Goal: Communication & Community: Answer question/provide support

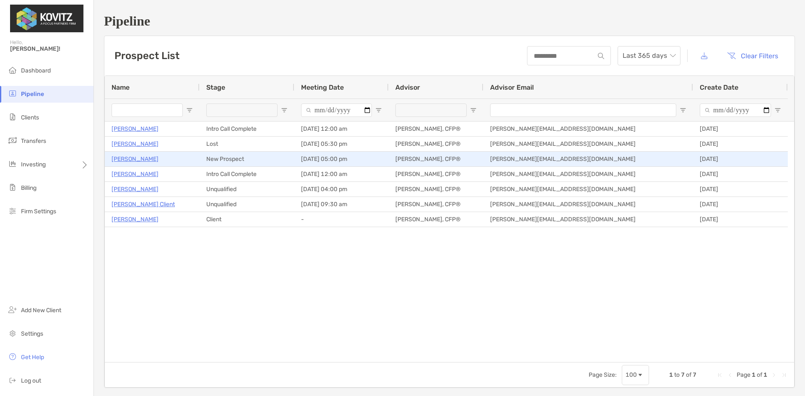
click at [128, 159] on p "Jeff Demuth" at bounding box center [135, 159] width 47 height 10
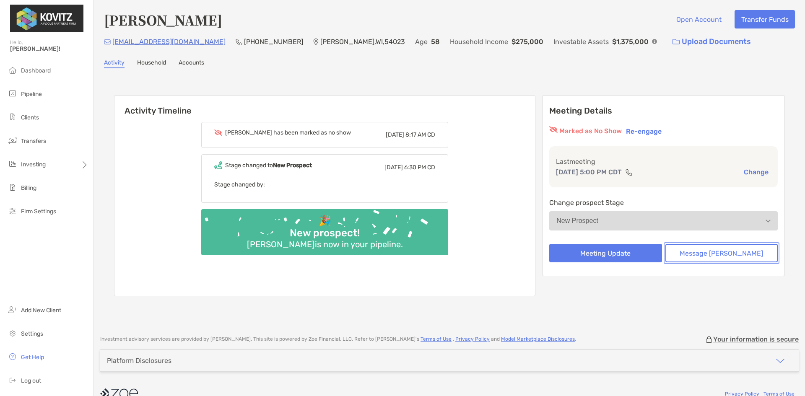
click at [710, 256] on button "Message Zoe" at bounding box center [722, 253] width 112 height 18
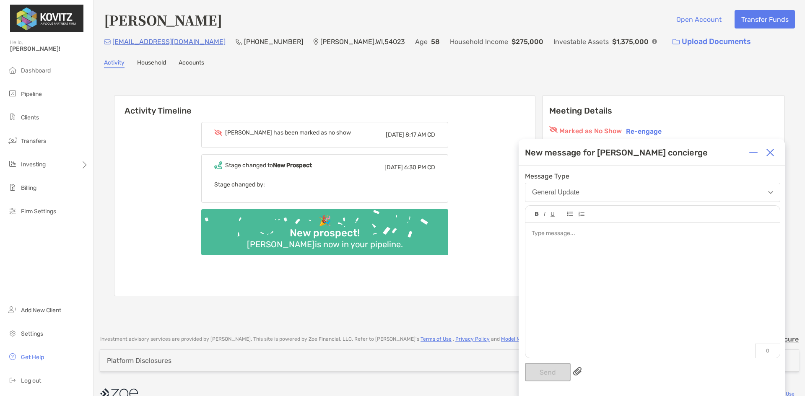
click at [583, 238] on div at bounding box center [652, 286] width 255 height 127
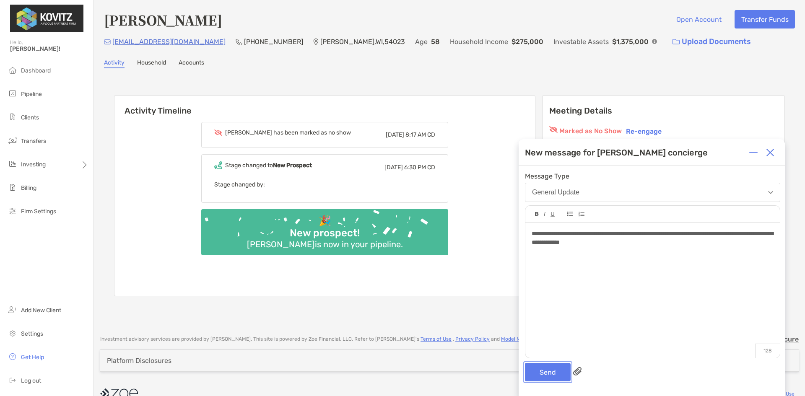
click at [559, 369] on button "Send" at bounding box center [548, 372] width 46 height 18
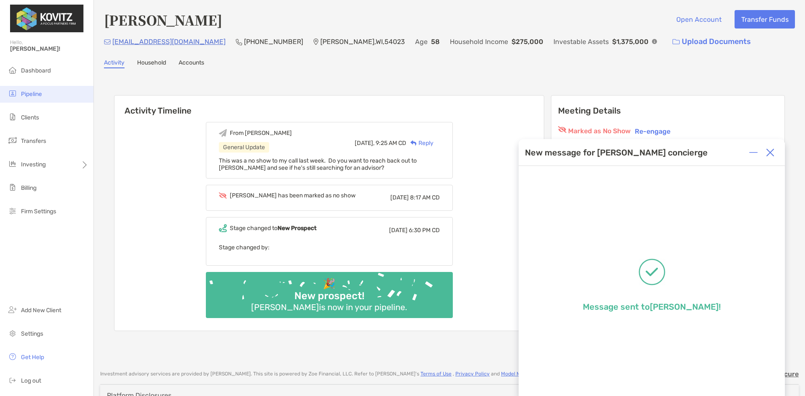
click at [35, 96] on span "Pipeline" at bounding box center [31, 94] width 21 height 7
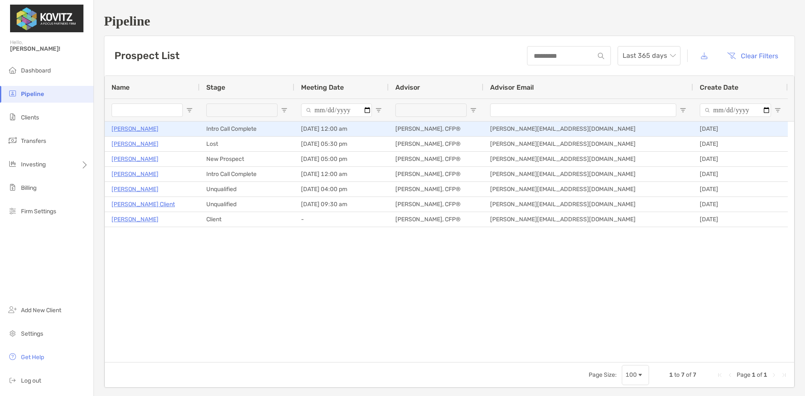
click at [133, 129] on p "Jessica Iverson" at bounding box center [135, 129] width 47 height 10
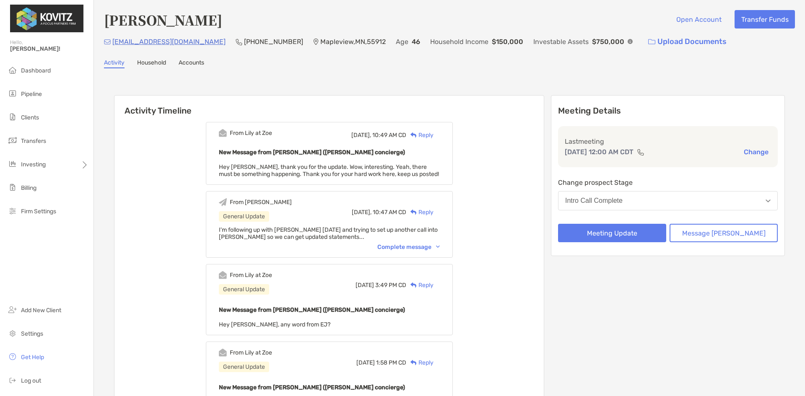
click at [440, 245] on div "Complete message" at bounding box center [408, 247] width 62 height 7
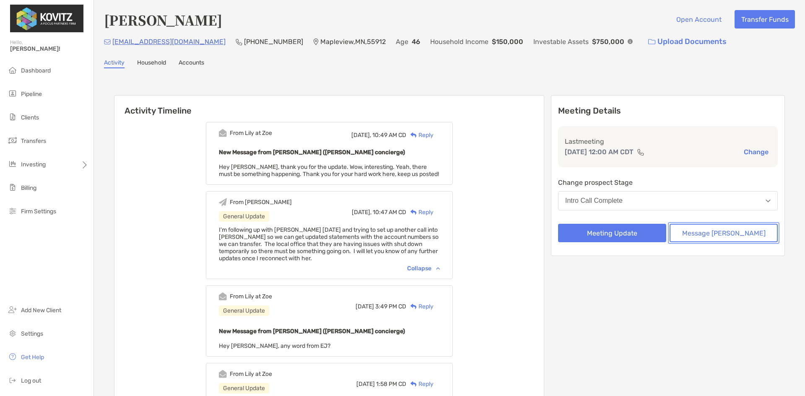
click at [715, 231] on button "Message [PERSON_NAME]" at bounding box center [724, 233] width 108 height 18
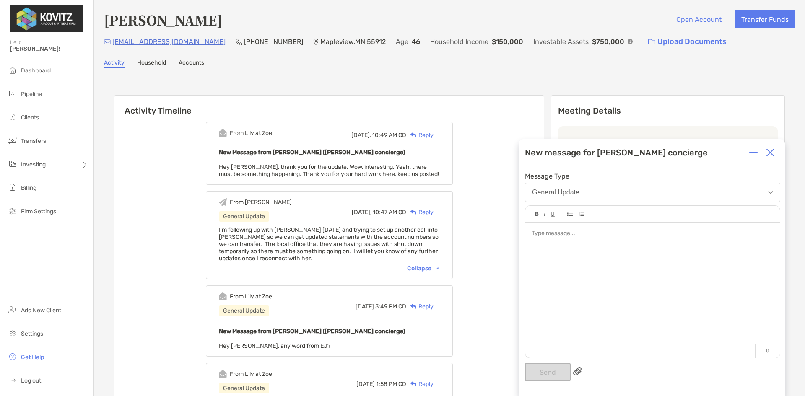
click at [565, 232] on div at bounding box center [653, 233] width 242 height 9
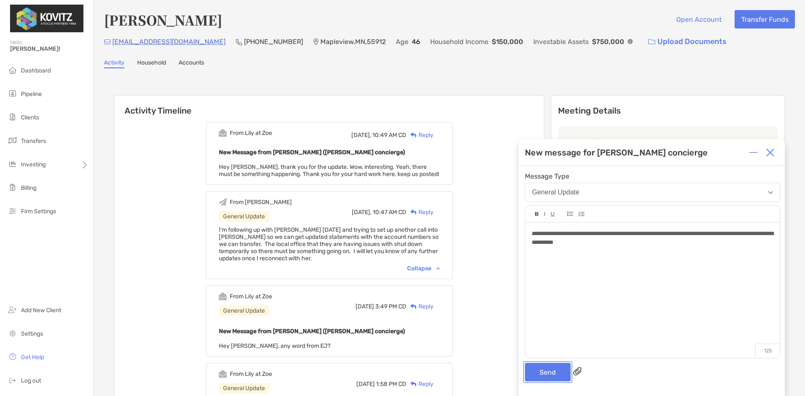
click at [553, 375] on button "Send" at bounding box center [548, 372] width 46 height 18
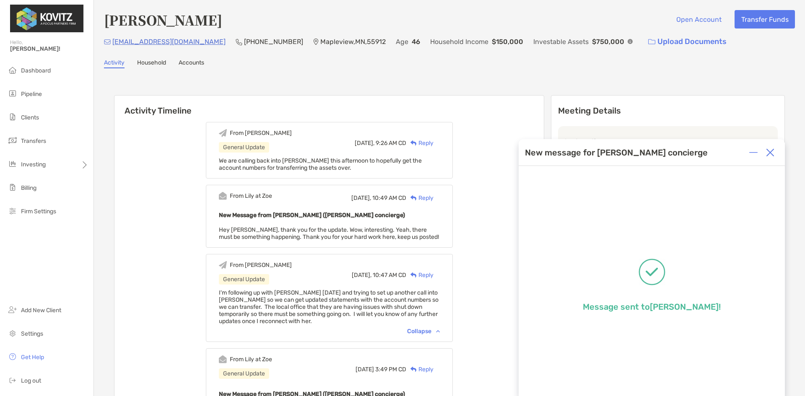
drag, startPoint x: 26, startPoint y: 97, endPoint x: 128, endPoint y: 159, distance: 119.2
click at [26, 96] on span "Pipeline" at bounding box center [31, 94] width 21 height 7
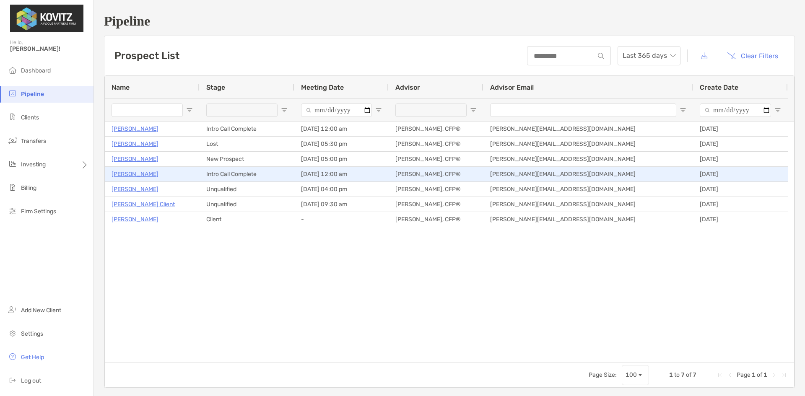
click at [127, 175] on p "[PERSON_NAME]" at bounding box center [135, 174] width 47 height 10
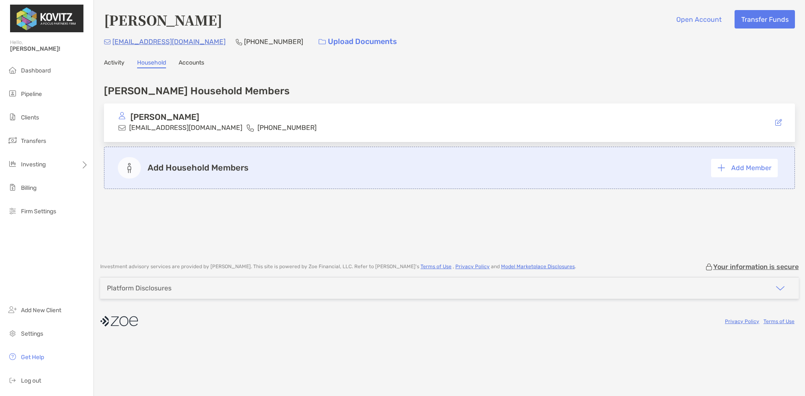
click at [106, 62] on link "Activity" at bounding box center [114, 63] width 21 height 9
